Goal: Task Accomplishment & Management: Complete application form

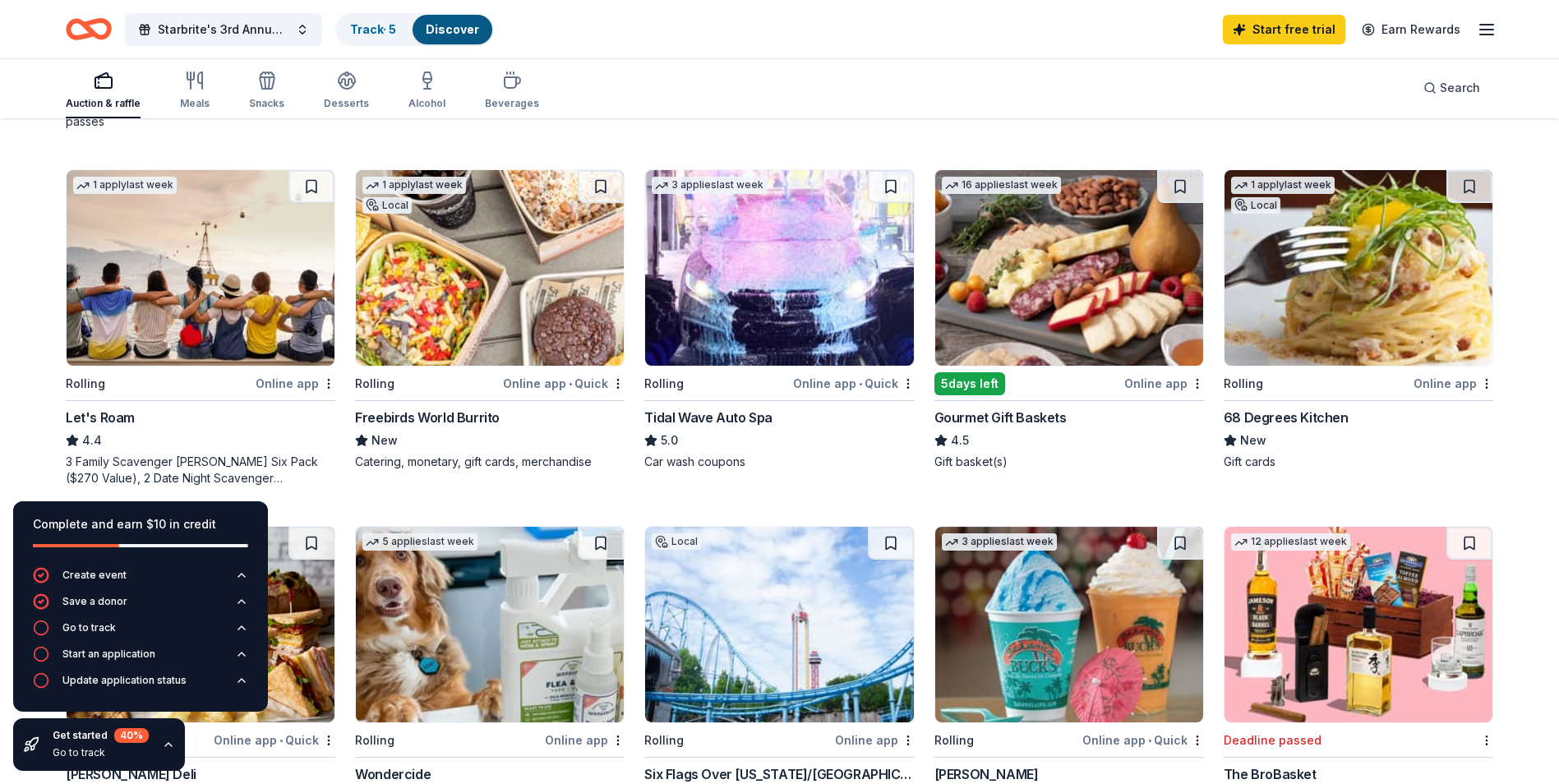
scroll to position [411, 0]
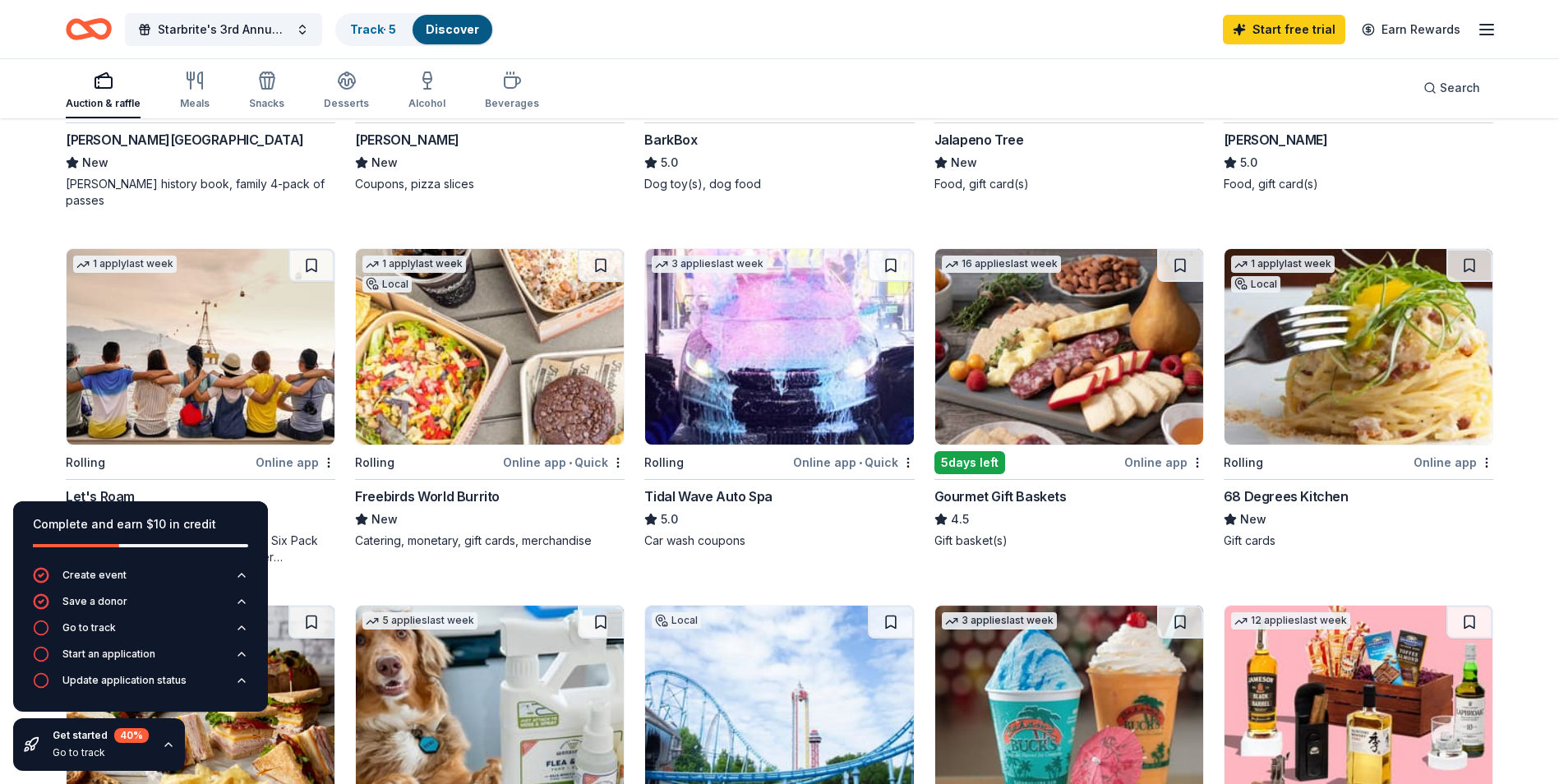
click at [1051, 296] on img at bounding box center [1068, 346] width 268 height 196
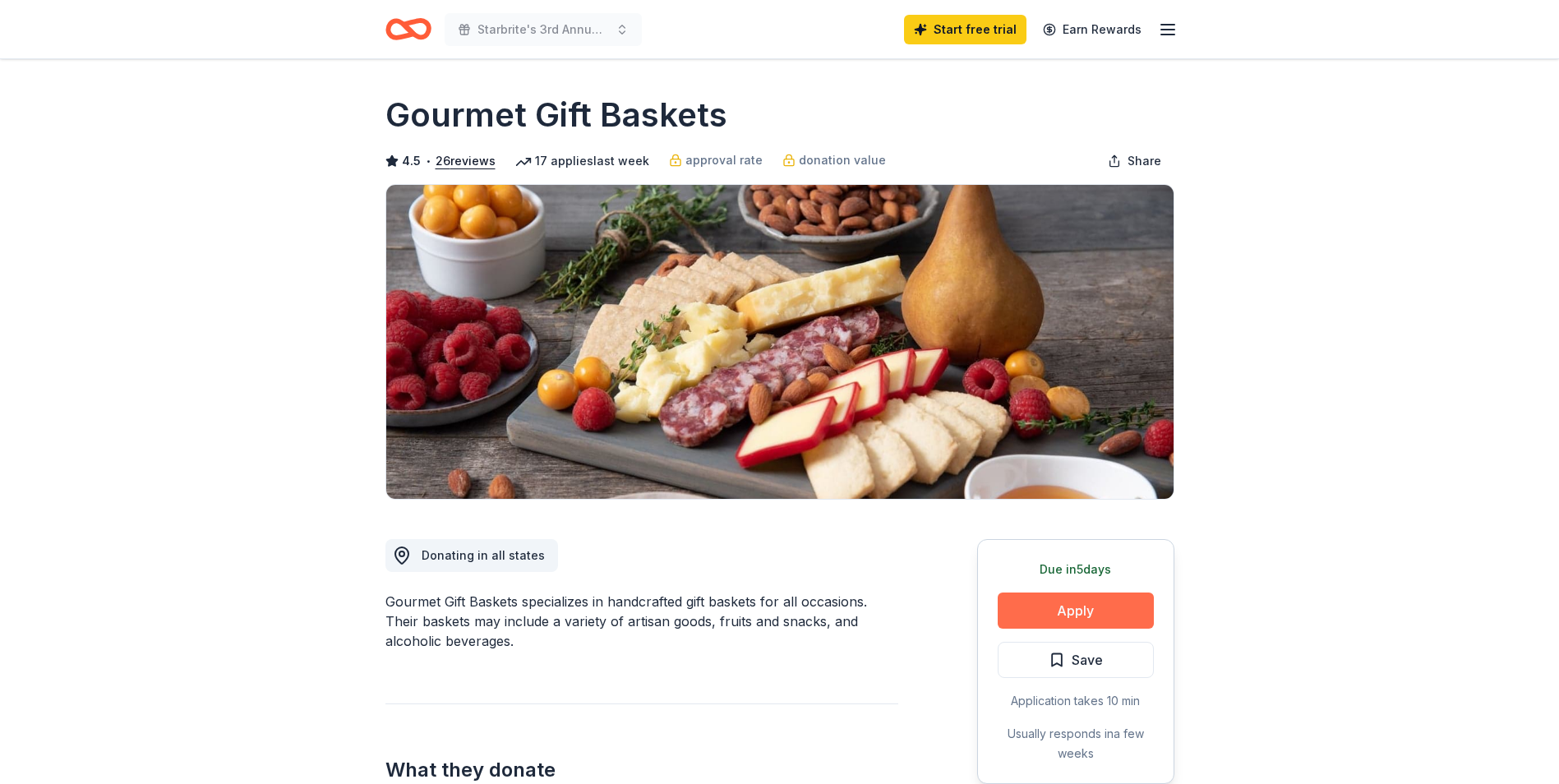
click at [1037, 609] on button "Apply" at bounding box center [1075, 610] width 156 height 36
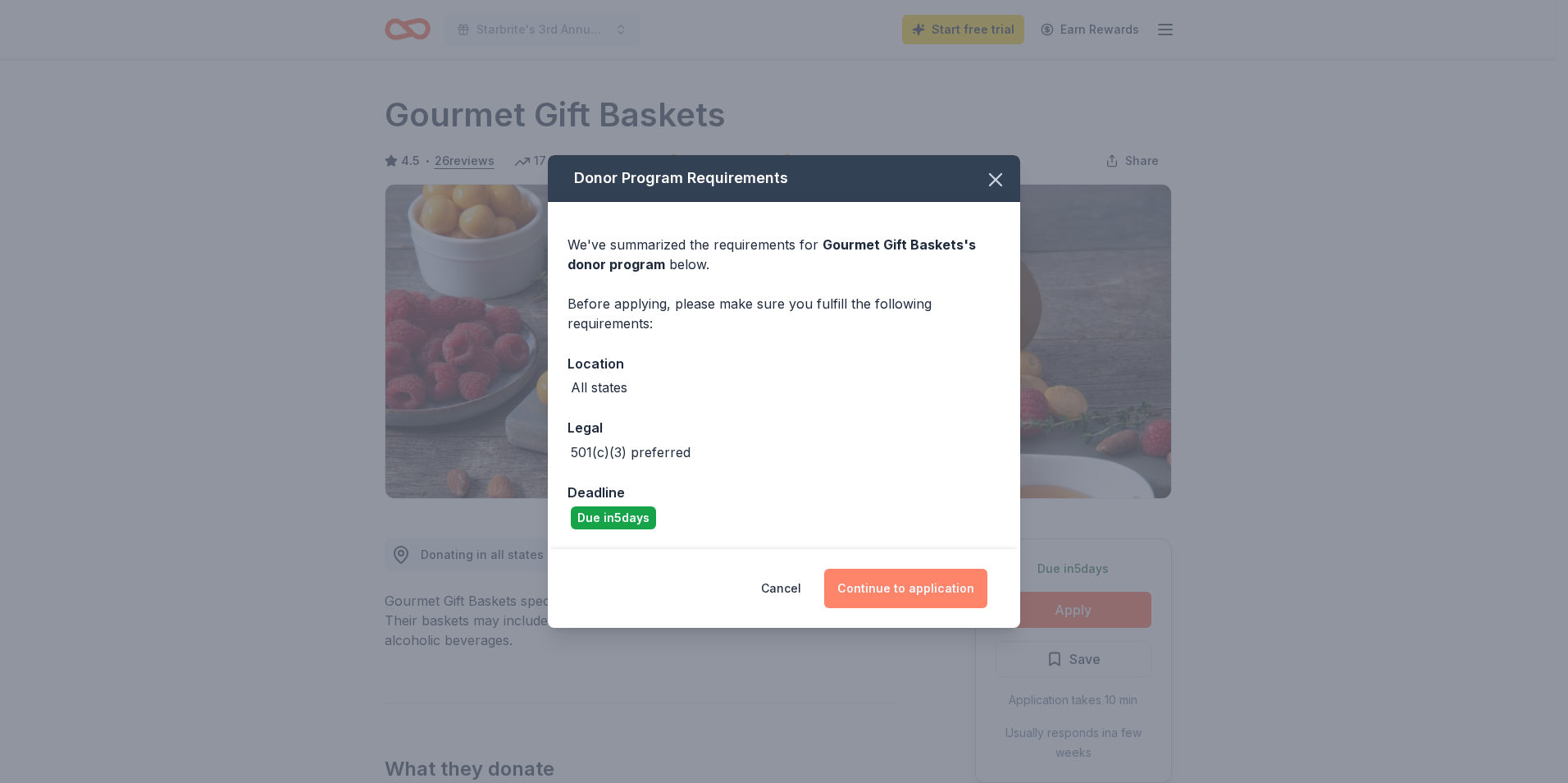
click at [886, 582] on button "Continue to application" at bounding box center [905, 587] width 163 height 39
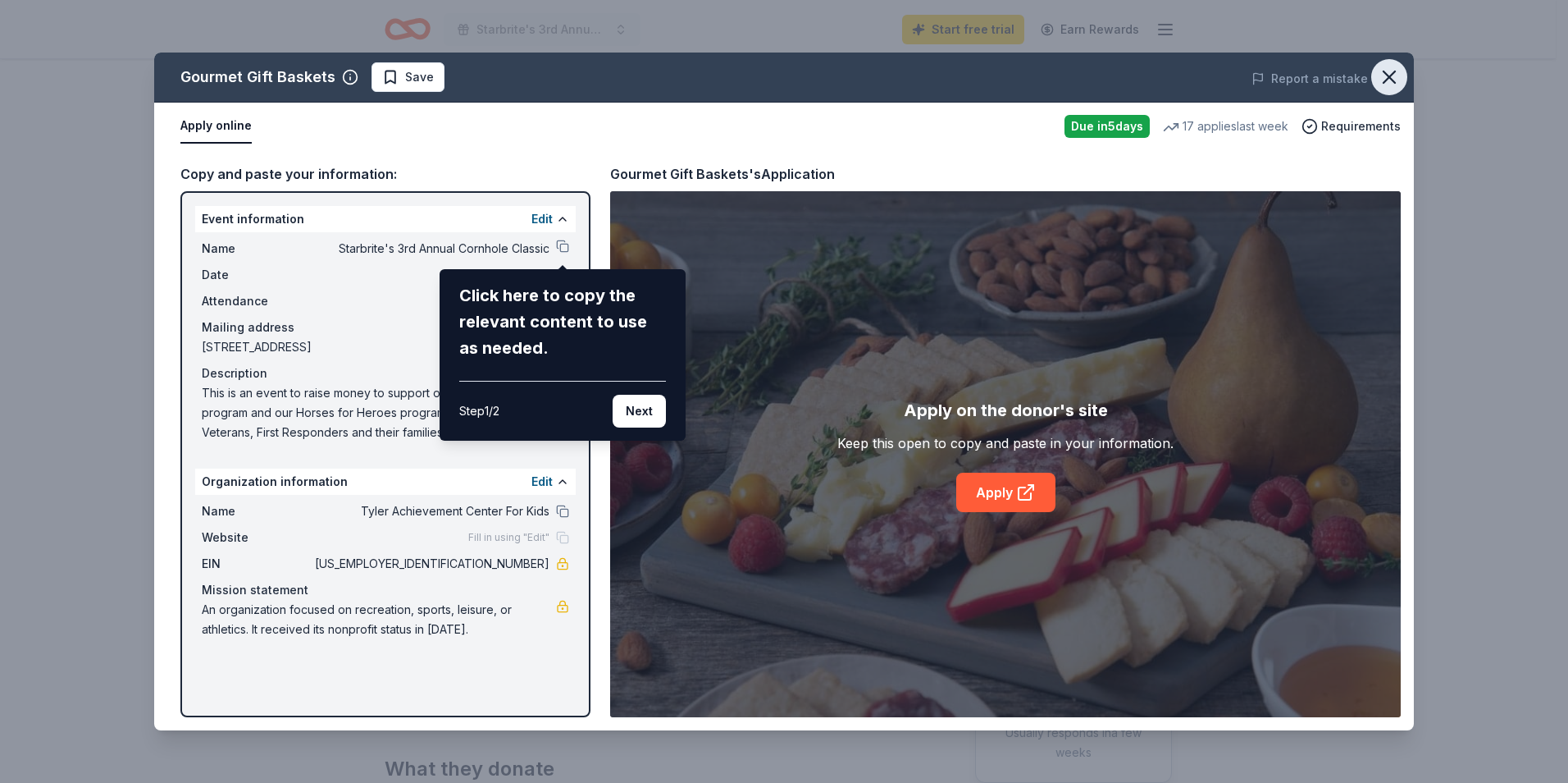
click at [1386, 81] on icon "button" at bounding box center [1389, 77] width 23 height 23
